Goal: Book appointment/travel/reservation

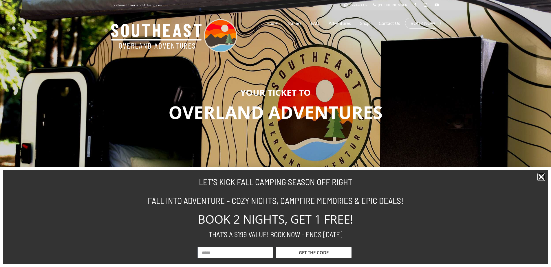
click at [542, 177] on icon "Close" at bounding box center [541, 177] width 8 height 8
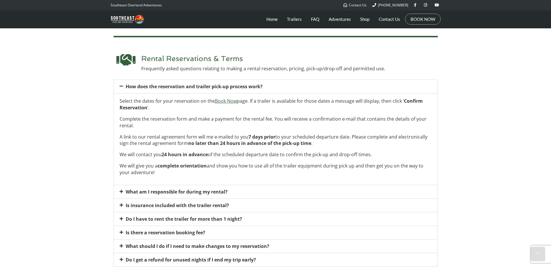
scroll to position [116, 0]
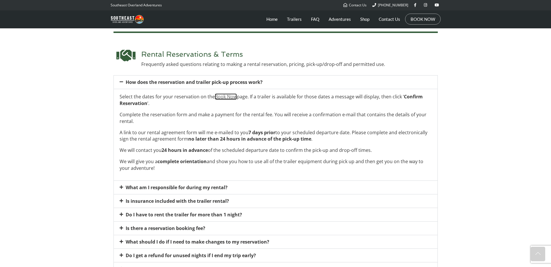
click at [227, 96] on span "Book Now" at bounding box center [226, 96] width 22 height 6
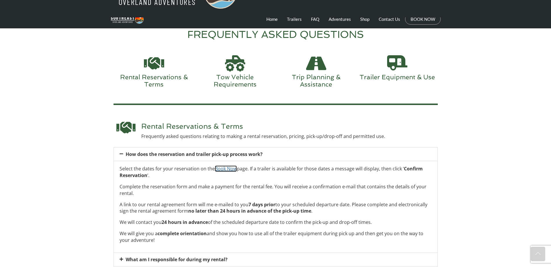
scroll to position [0, 0]
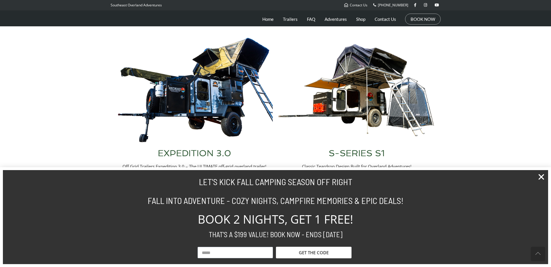
scroll to position [231, 0]
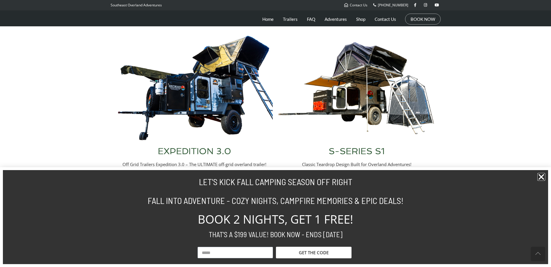
click at [540, 180] on icon "Close" at bounding box center [541, 177] width 8 height 8
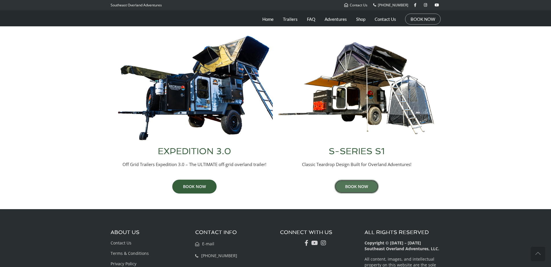
click at [362, 185] on link "BOOK NOW" at bounding box center [356, 187] width 44 height 14
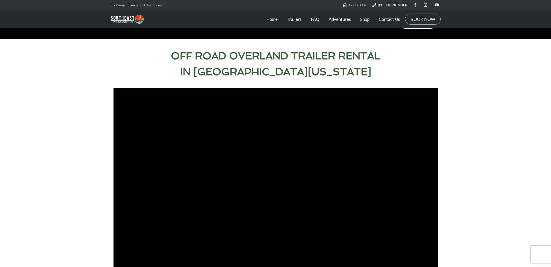
scroll to position [260, 0]
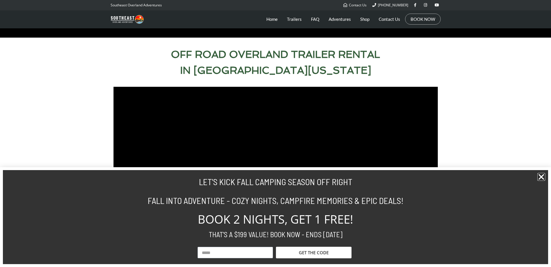
click at [543, 177] on icon "Close" at bounding box center [541, 177] width 8 height 8
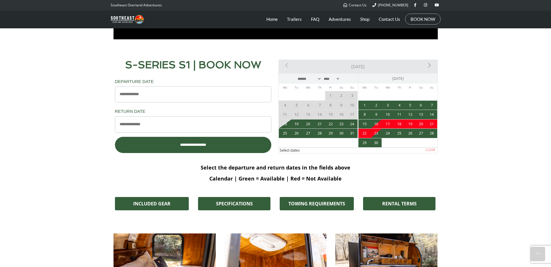
scroll to position [492, 0]
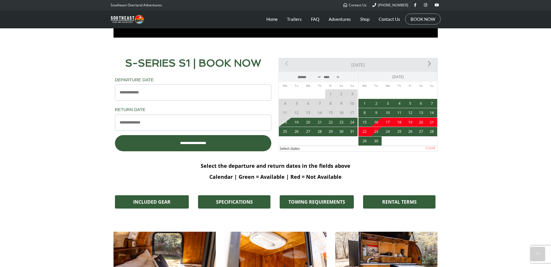
click at [429, 65] on link "Next>" at bounding box center [412, 64] width 48 height 12
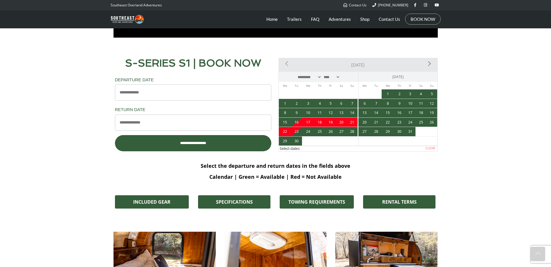
click at [430, 65] on link "Next>" at bounding box center [412, 64] width 48 height 12
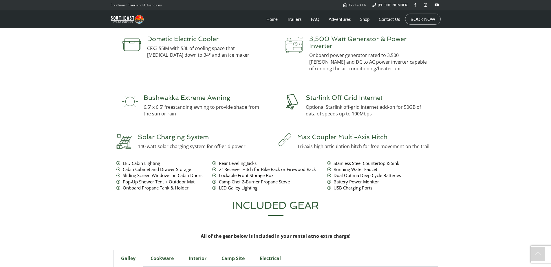
scroll to position [0, 0]
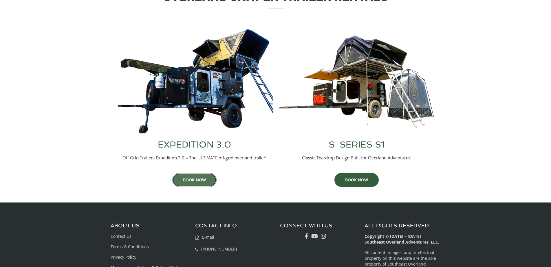
click at [189, 178] on link "BOOK NOW" at bounding box center [194, 180] width 44 height 14
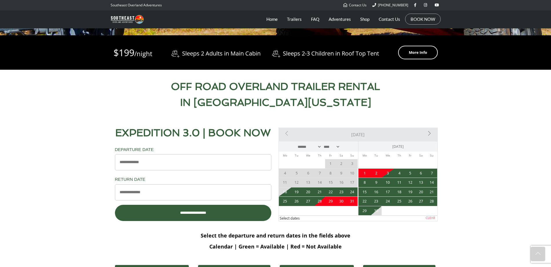
scroll to position [289, 0]
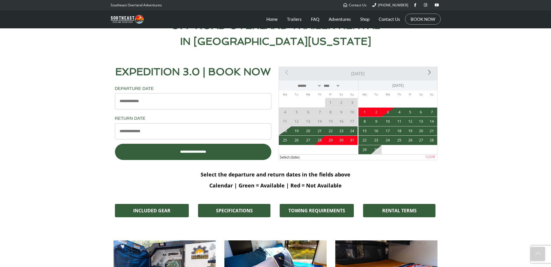
click at [430, 73] on link "Next>" at bounding box center [412, 73] width 48 height 12
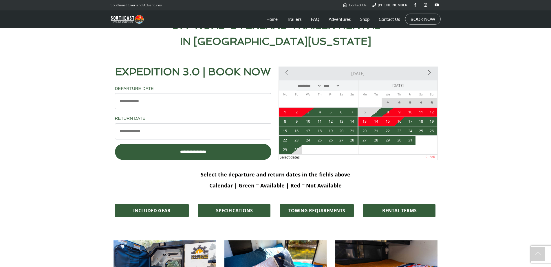
click at [430, 73] on link "Next>" at bounding box center [412, 73] width 48 height 12
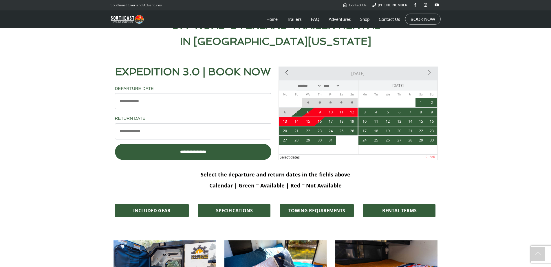
click at [288, 73] on link "<Prev" at bounding box center [304, 73] width 48 height 12
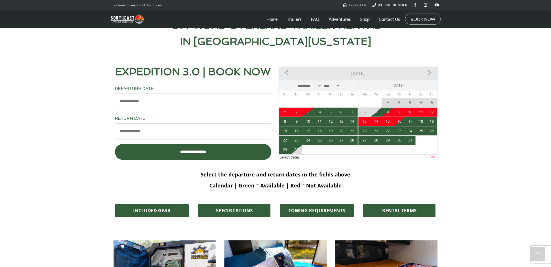
click at [288, 73] on link "<Prev" at bounding box center [304, 73] width 48 height 12
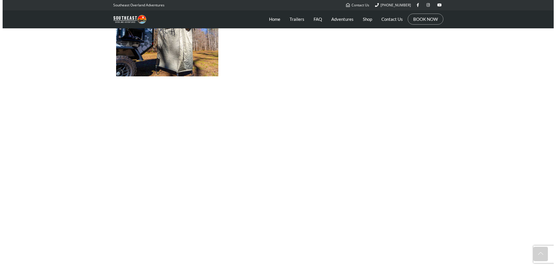
scroll to position [752, 0]
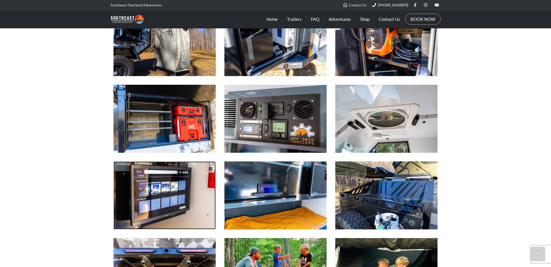
click at [197, 189] on img at bounding box center [164, 195] width 102 height 68
